Goal: Task Accomplishment & Management: Use online tool/utility

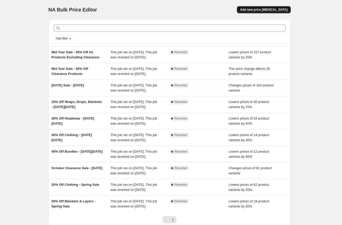
click at [270, 11] on span "Add new price [MEDICAL_DATA]" at bounding box center [263, 10] width 47 height 4
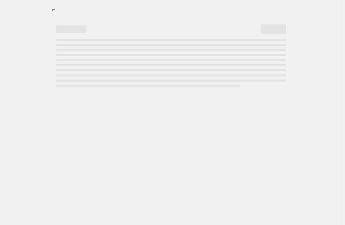
select select "percentage"
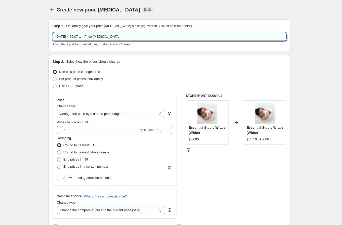
click at [141, 37] on input "[DATE] 4:56:07 am Price [MEDICAL_DATA]" at bounding box center [170, 37] width 234 height 8
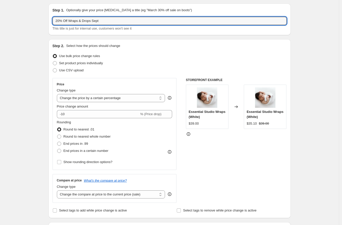
scroll to position [27, 0]
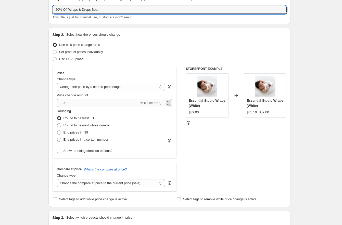
type input "20% Off Wraps & Drops Sept"
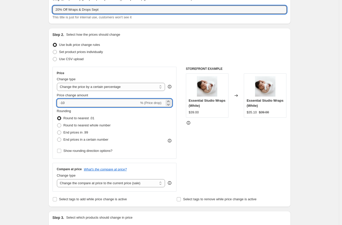
click at [64, 103] on input "-10" at bounding box center [98, 103] width 82 height 8
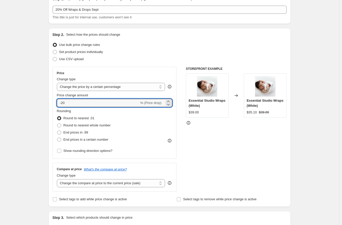
type input "-20"
click at [300, 129] on div "Create new price [MEDICAL_DATA]. This page is ready Create new price [MEDICAL_D…" at bounding box center [169, 227] width 339 height 509
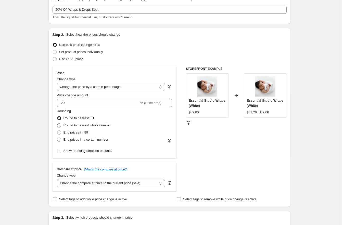
click at [82, 125] on span "Round to nearest whole number" at bounding box center [86, 125] width 47 height 4
click at [57, 124] on input "Round to nearest whole number" at bounding box center [57, 123] width 0 height 0
radio input "true"
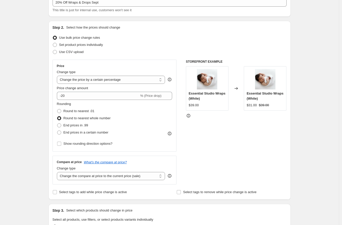
scroll to position [38, 0]
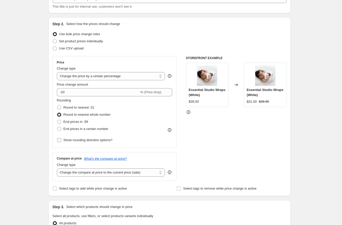
click at [104, 139] on span "Show rounding direction options?" at bounding box center [87, 140] width 49 height 4
click at [61, 139] on input "Show rounding direction options?" at bounding box center [59, 140] width 4 height 4
checkbox input "true"
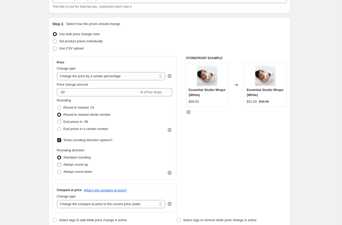
click at [78, 164] on span "Always round up" at bounding box center [75, 165] width 24 height 4
click at [57, 163] on input "Always round up" at bounding box center [57, 163] width 0 height 0
radio input "true"
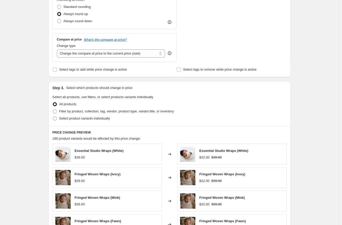
scroll to position [213, 0]
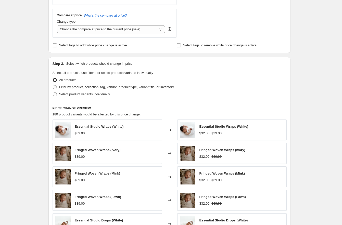
click at [76, 86] on span "Filter by product, collection, tag, vendor, product type, variant title, or inv…" at bounding box center [116, 87] width 115 height 4
click at [53, 85] on input "Filter by product, collection, tag, vendor, product type, variant title, or inv…" at bounding box center [53, 85] width 0 height 0
radio input "true"
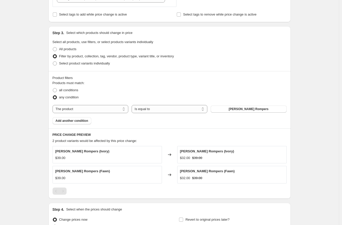
scroll to position [260, 0]
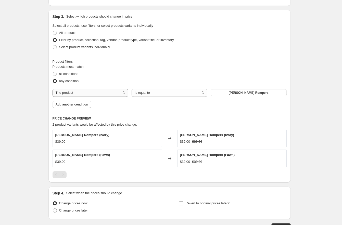
select select "collection"
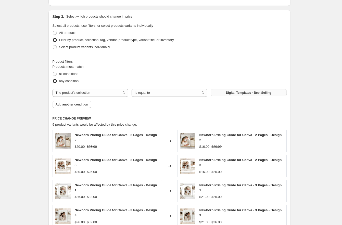
click at [254, 94] on span "Digital Templates - Best Selling" at bounding box center [248, 93] width 45 height 4
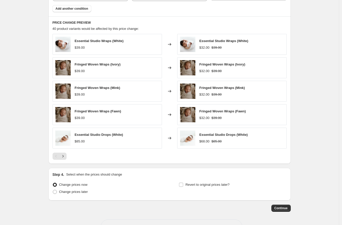
scroll to position [366, 0]
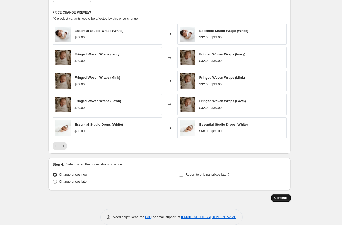
click at [281, 199] on span "Continue" at bounding box center [280, 198] width 13 height 4
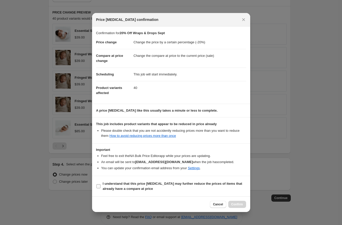
click at [104, 187] on b "I understand that this price [MEDICAL_DATA] may further reduce the prices of it…" at bounding box center [172, 186] width 139 height 9
click at [100, 187] on input "I understand that this price [MEDICAL_DATA] may further reduce the prices of it…" at bounding box center [98, 186] width 4 height 4
checkbox input "true"
click at [230, 208] on button "Confirm" at bounding box center [237, 204] width 18 height 7
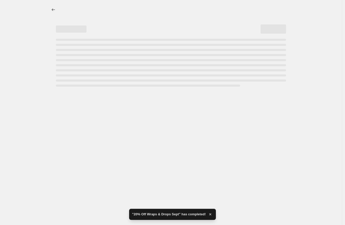
select select "percentage"
select select "collection"
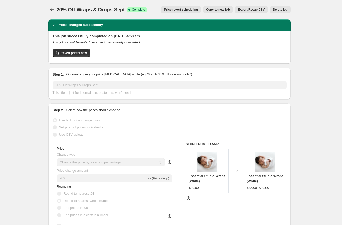
click at [218, 10] on span "Copy to new job" at bounding box center [218, 10] width 24 height 4
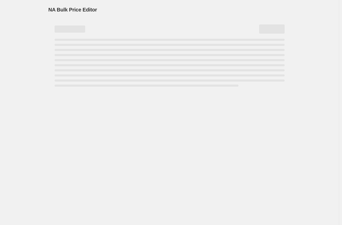
select select "percentage"
select select "collection"
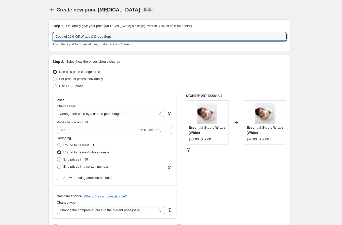
drag, startPoint x: 70, startPoint y: 37, endPoint x: 33, endPoint y: 35, distance: 37.5
drag, startPoint x: 94, startPoint y: 37, endPoint x: 72, endPoint y: 37, distance: 22.4
click at [72, 37] on input "20% Off Wraps & Drops Sept" at bounding box center [170, 37] width 234 height 8
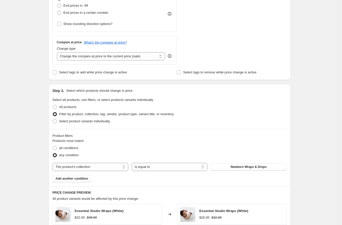
scroll to position [208, 0]
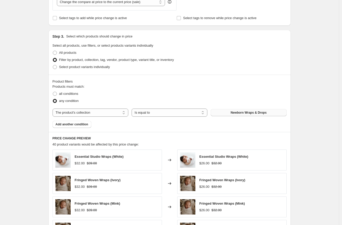
type input "20% Off Blankets & Layers Sept"
click at [245, 115] on button "Newborn Wraps & Drops" at bounding box center [249, 112] width 76 height 7
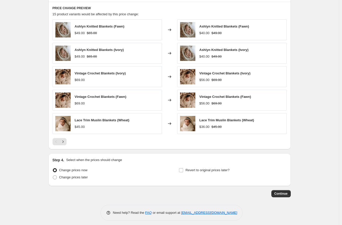
scroll to position [342, 0]
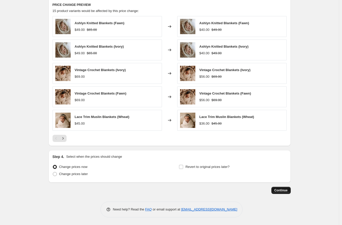
click at [284, 188] on button "Continue" at bounding box center [280, 190] width 19 height 7
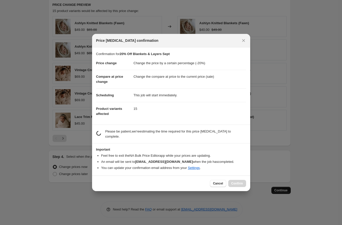
scroll to position [0, 0]
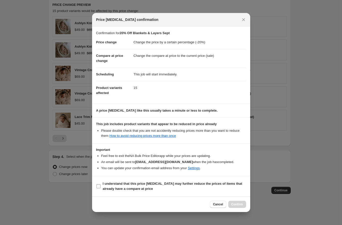
click at [123, 191] on b "I understand that this price [MEDICAL_DATA] may further reduce the prices of it…" at bounding box center [172, 186] width 139 height 9
click at [100, 188] on input "I understand that this price [MEDICAL_DATA] may further reduce the prices of it…" at bounding box center [98, 186] width 4 height 4
checkbox input "true"
click at [234, 206] on span "Confirm" at bounding box center [237, 204] width 12 height 4
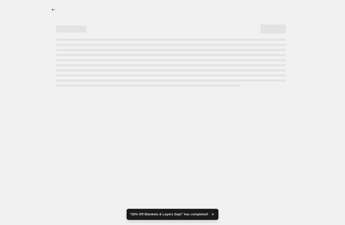
select select "percentage"
select select "collection"
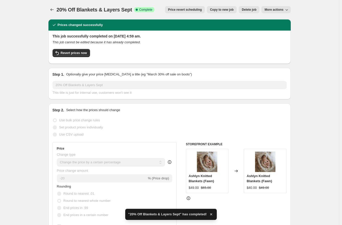
click at [225, 10] on span "Copy to new job" at bounding box center [222, 10] width 24 height 4
select select "percentage"
select select "collection"
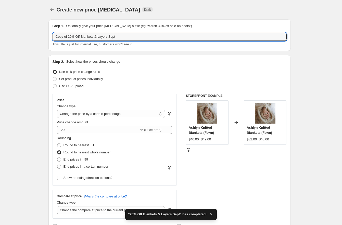
drag, startPoint x: 70, startPoint y: 35, endPoint x: 38, endPoint y: 34, distance: 32.1
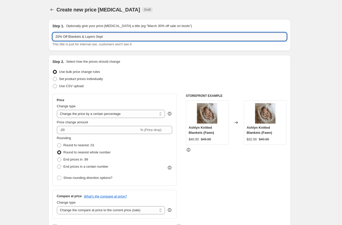
drag, startPoint x: 99, startPoint y: 37, endPoint x: 71, endPoint y: 38, distance: 27.3
click at [71, 38] on input "20% Off Blankets & Layers Sept" at bounding box center [170, 37] width 234 height 8
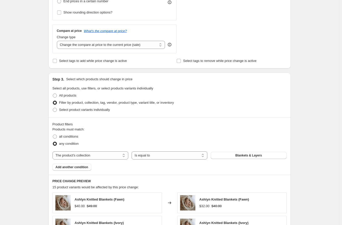
scroll to position [223, 0]
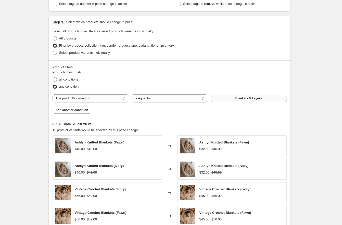
type input "20% Off Clothing Sept"
click at [250, 98] on span "Blankets & Layers" at bounding box center [248, 98] width 27 height 4
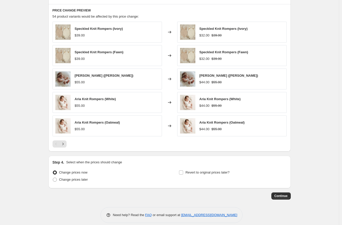
scroll to position [342, 0]
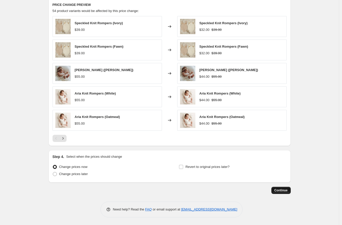
click at [277, 191] on span "Continue" at bounding box center [280, 190] width 13 height 4
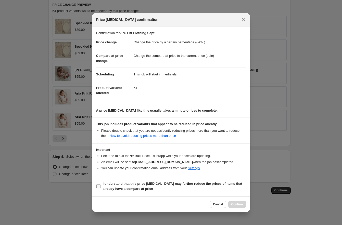
click at [99, 188] on input "I understand that this price [MEDICAL_DATA] may further reduce the prices of it…" at bounding box center [98, 186] width 4 height 4
checkbox input "true"
click at [240, 206] on span "Confirm" at bounding box center [237, 204] width 12 height 4
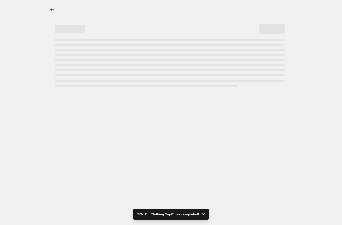
select select "percentage"
select select "collection"
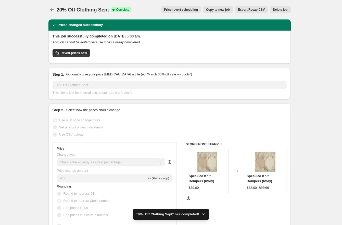
click at [224, 9] on span "Copy to new job" at bounding box center [218, 10] width 24 height 4
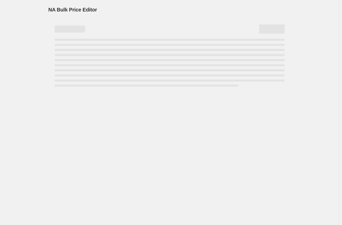
select select "percentage"
select select "collection"
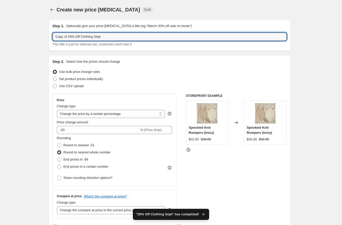
drag, startPoint x: 70, startPoint y: 36, endPoint x: 25, endPoint y: 36, distance: 45.4
click at [75, 36] on input "20% Off Clothing Sept" at bounding box center [170, 37] width 234 height 8
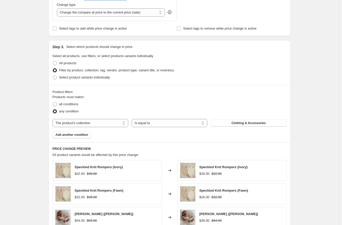
scroll to position [199, 0]
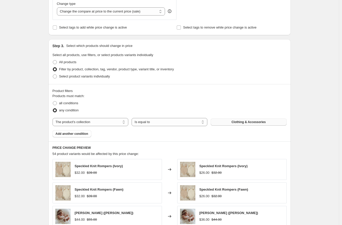
type input "20% Off Headbands Sept"
click at [235, 121] on span "Clothing & Accessories" at bounding box center [248, 122] width 34 height 4
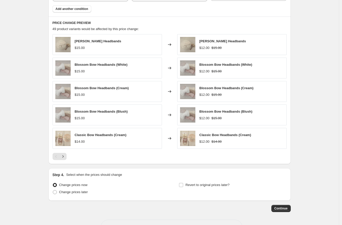
scroll to position [342, 0]
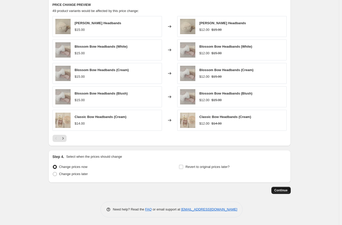
click at [281, 188] on button "Continue" at bounding box center [280, 190] width 19 height 7
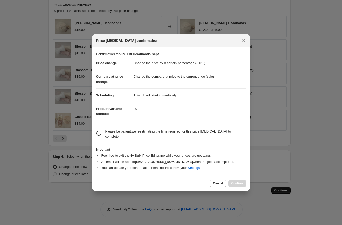
scroll to position [0, 0]
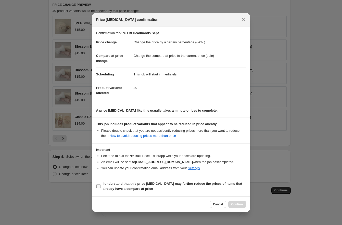
click at [117, 186] on b "I understand that this price [MEDICAL_DATA] may further reduce the prices of it…" at bounding box center [172, 186] width 139 height 9
click at [100, 186] on input "I understand that this price [MEDICAL_DATA] may further reduce the prices of it…" at bounding box center [98, 186] width 4 height 4
checkbox input "true"
click at [233, 206] on span "Confirm" at bounding box center [237, 204] width 12 height 4
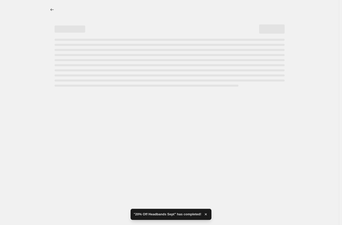
select select "percentage"
select select "collection"
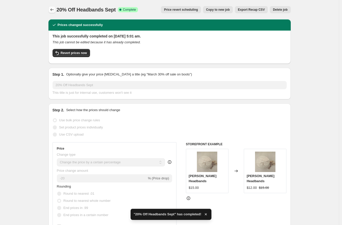
click at [55, 10] on icon "Price change jobs" at bounding box center [51, 9] width 5 height 5
